Goal: Information Seeking & Learning: Learn about a topic

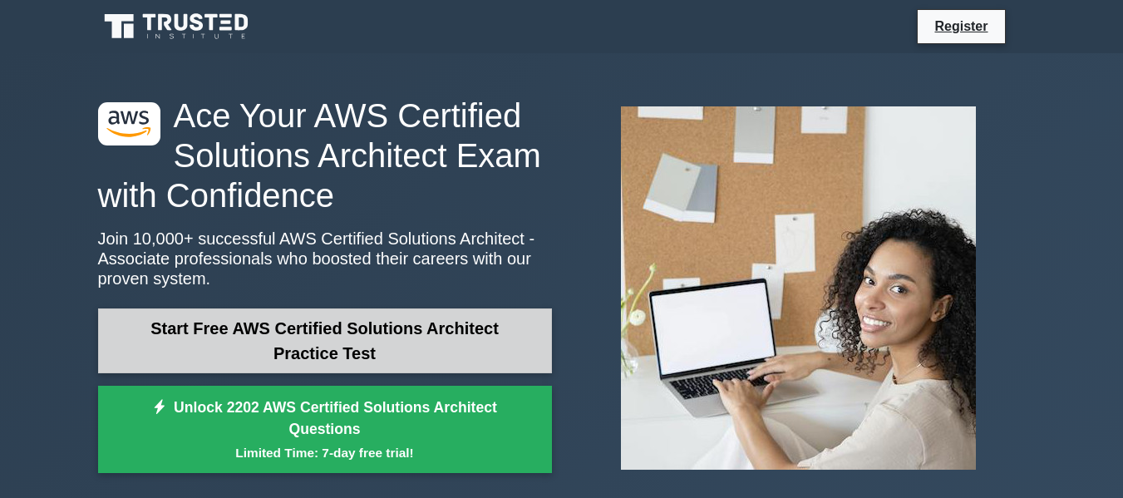
click at [275, 342] on link "Start Free AWS Certified Solutions Architect Practice Test" at bounding box center [325, 340] width 454 height 65
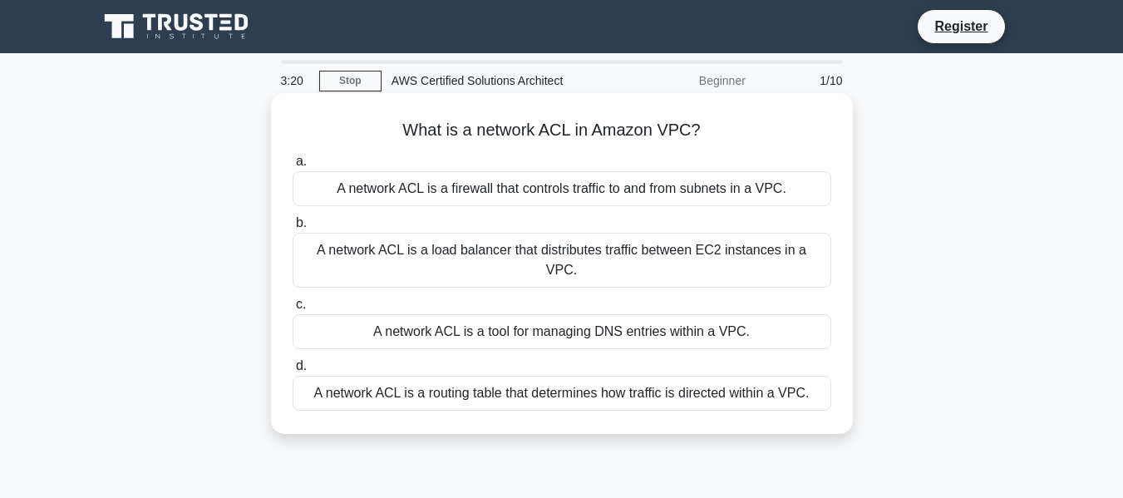
copy h5 "What is a network ACL in Amazon VPC?"
drag, startPoint x: 727, startPoint y: 131, endPoint x: 400, endPoint y: 125, distance: 327.5
click at [400, 125] on h5 "What is a network ACL in Amazon VPC? .spinner_0XTQ{transform-origin:center;anim…" at bounding box center [562, 131] width 542 height 22
copy h5 "What is a network ACL in Amazon VPC?"
click at [635, 186] on div "A network ACL is a firewall that controls traffic to and from subnets in a VPC." at bounding box center [561, 188] width 538 height 35
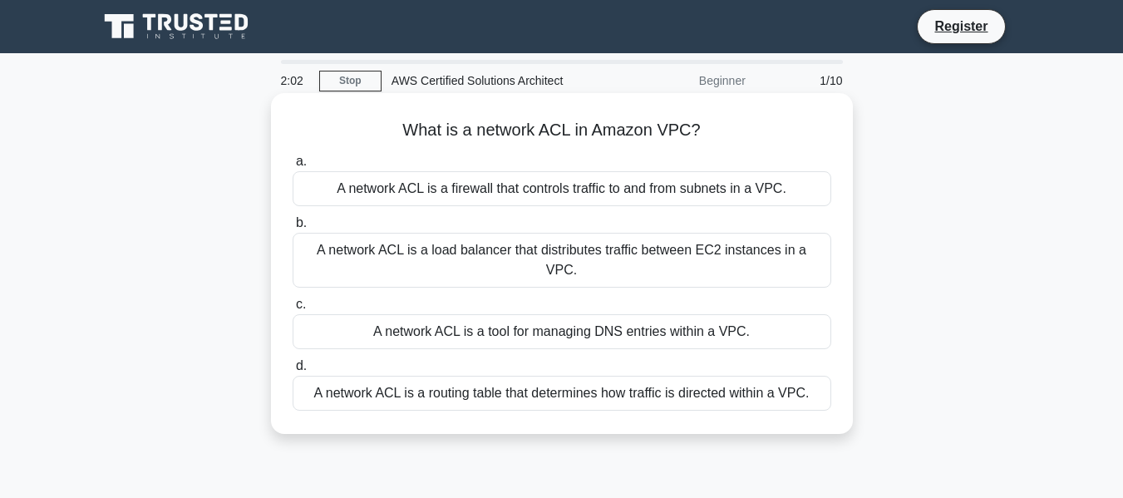
click at [292, 167] on input "a. A network ACL is a firewall that controls traffic to and from subnets in a V…" at bounding box center [292, 161] width 0 height 11
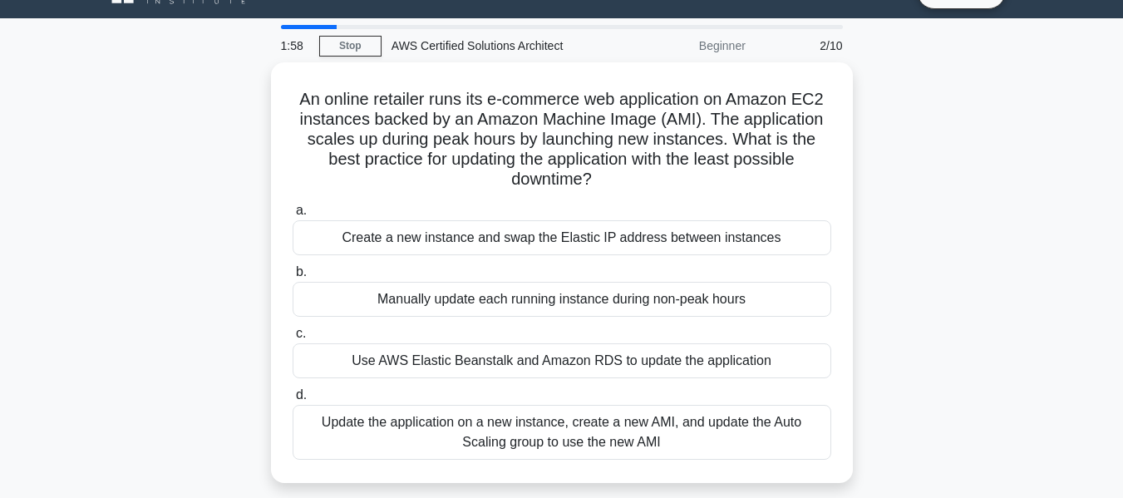
scroll to position [36, 0]
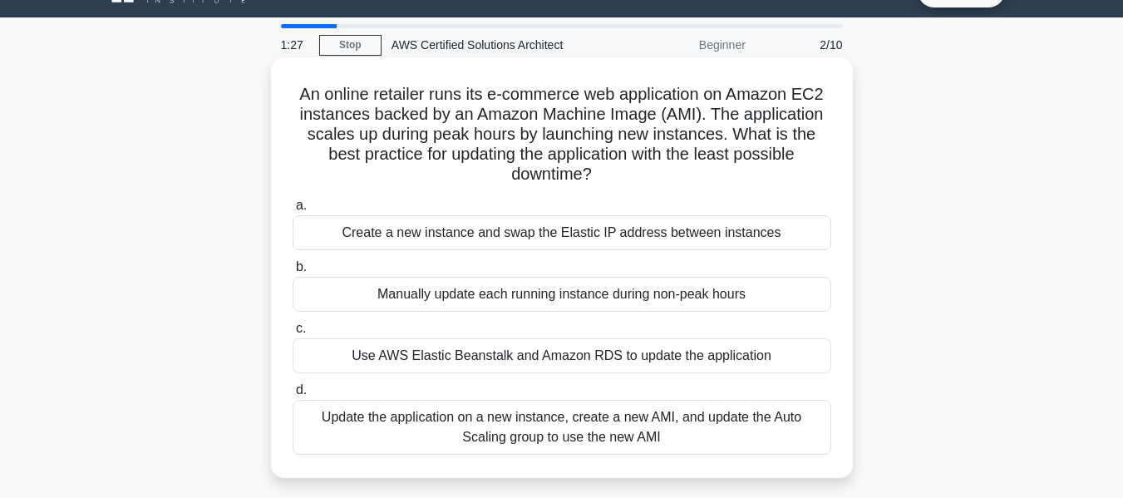
drag, startPoint x: 635, startPoint y: 186, endPoint x: 284, endPoint y: 96, distance: 362.0
click at [284, 96] on div "An online retailer runs its e-commerce web application on Amazon EC2 instances …" at bounding box center [562, 267] width 568 height 407
copy h5 "An online retailer runs its e-commerce web application on Amazon EC2 instances …"
